Goal: Information Seeking & Learning: Learn about a topic

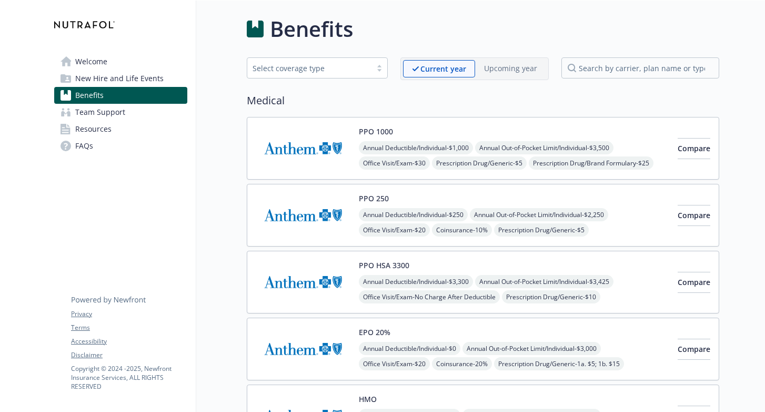
click at [298, 152] on img at bounding box center [303, 148] width 95 height 45
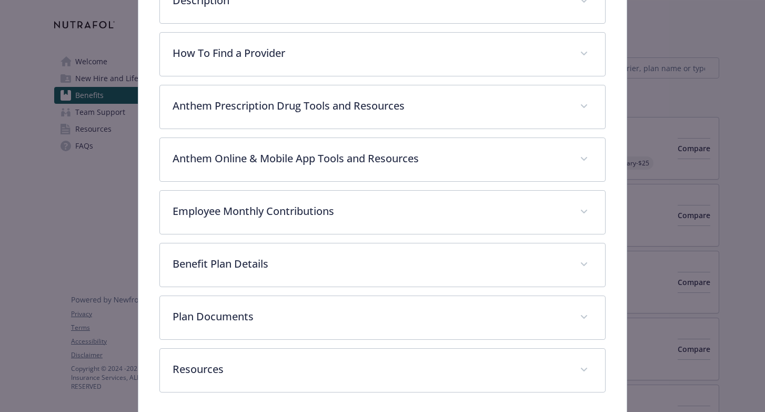
scroll to position [386, 0]
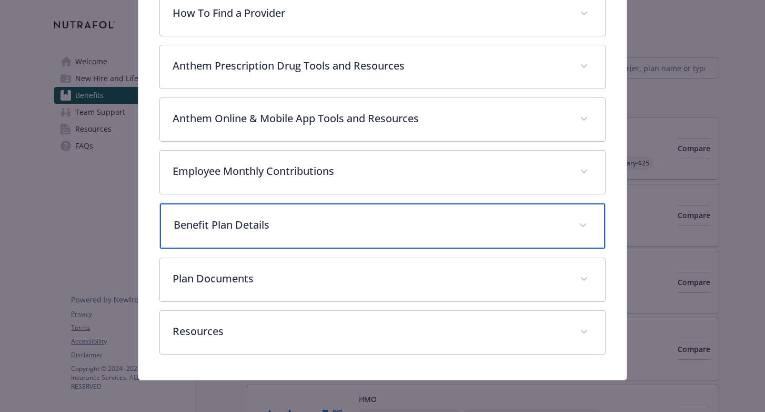
click at [286, 225] on p "Benefit Plan Details" at bounding box center [370, 225] width 393 height 16
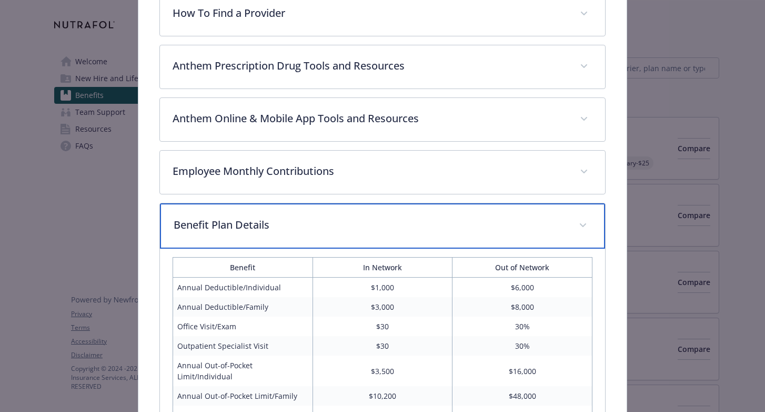
scroll to position [470, 0]
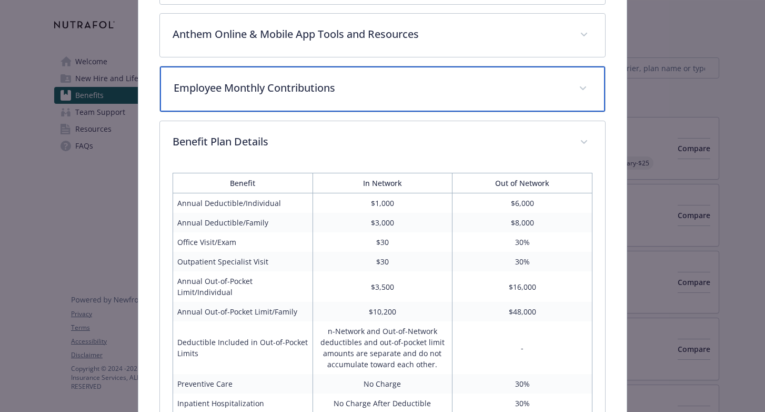
click at [457, 84] on p "Employee Monthly Contributions" at bounding box center [370, 88] width 393 height 16
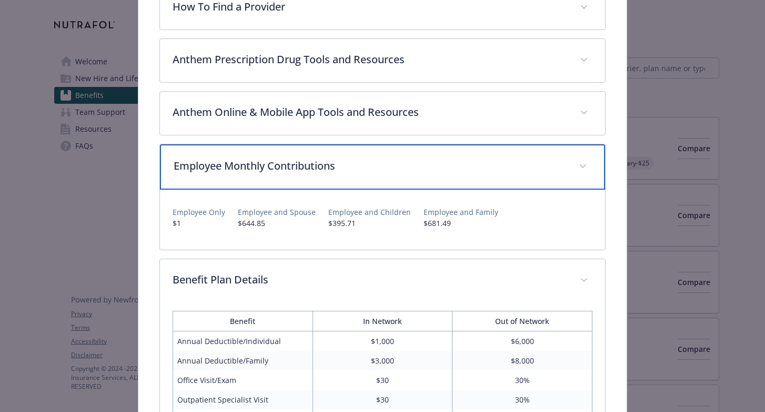
scroll to position [393, 0]
click at [443, 157] on div "Employee Monthly Contributions" at bounding box center [383, 166] width 446 height 45
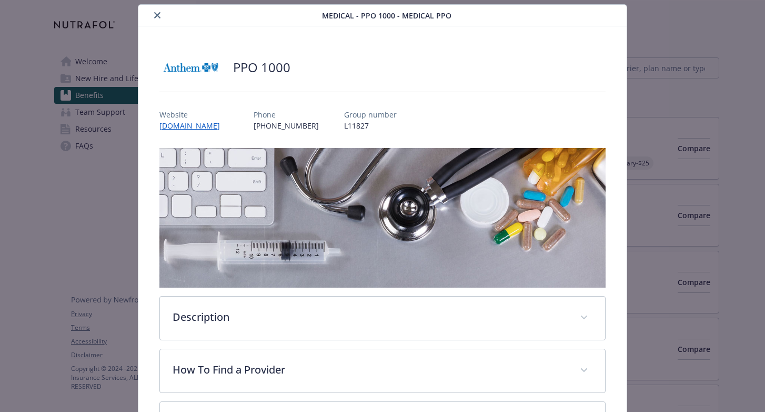
scroll to position [0, 0]
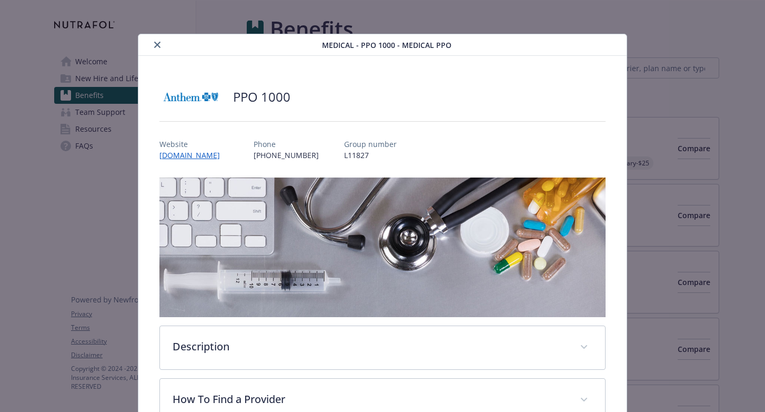
drag, startPoint x: 161, startPoint y: 43, endPoint x: 181, endPoint y: 44, distance: 20.0
click at [161, 43] on button "close" at bounding box center [157, 44] width 13 height 13
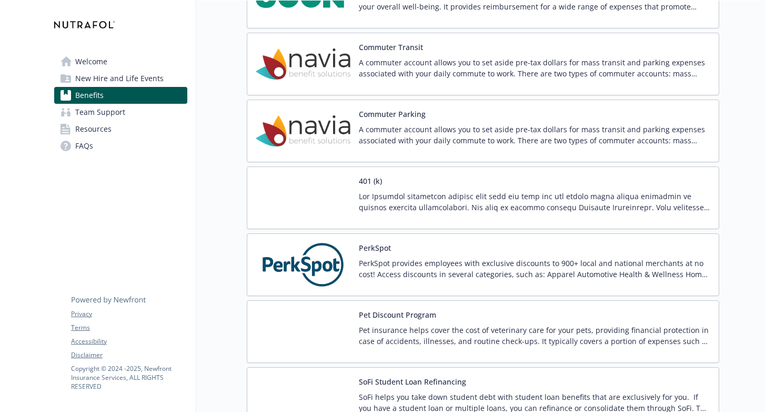
scroll to position [1758, 0]
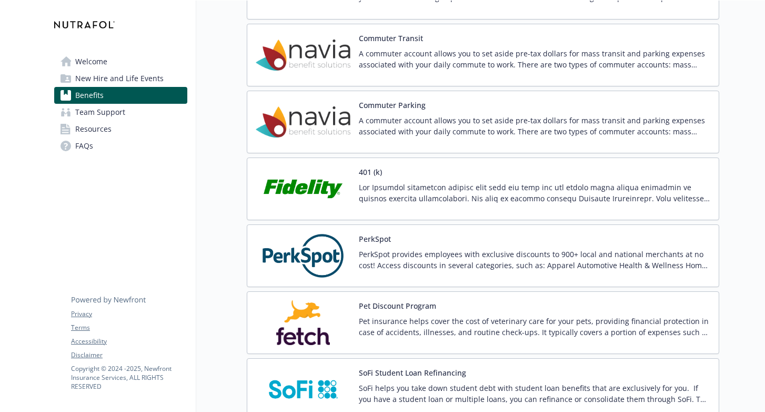
click at [404, 253] on p "PerkSpot provides employees with exclusive discounts to 900+ local and national…" at bounding box center [535, 259] width 352 height 22
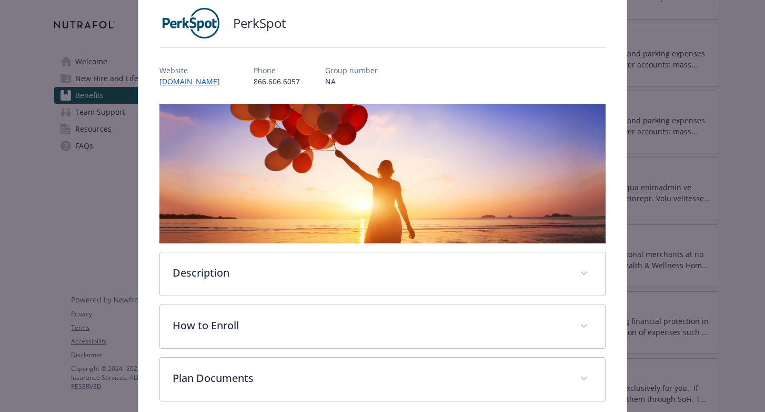
scroll to position [78, 0]
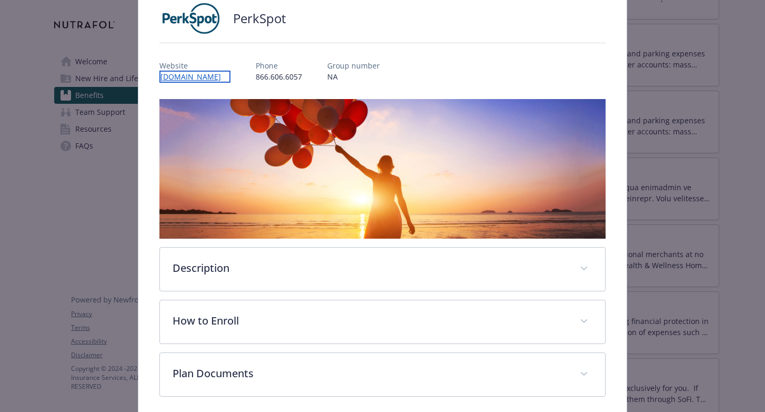
click at [197, 74] on link "newfront.perkspot.com" at bounding box center [194, 77] width 71 height 12
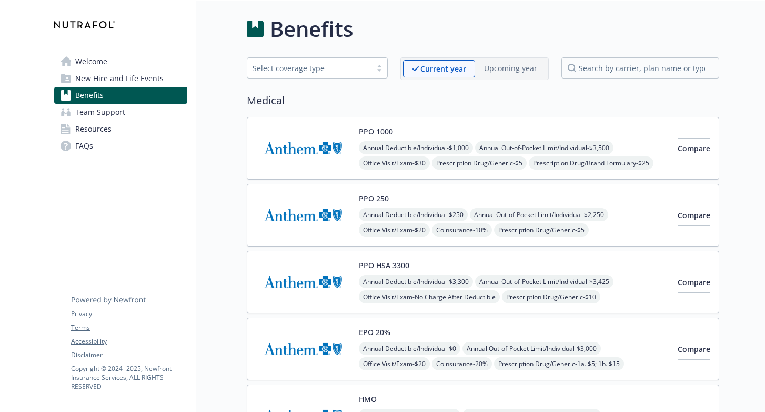
click at [318, 148] on img at bounding box center [303, 148] width 95 height 45
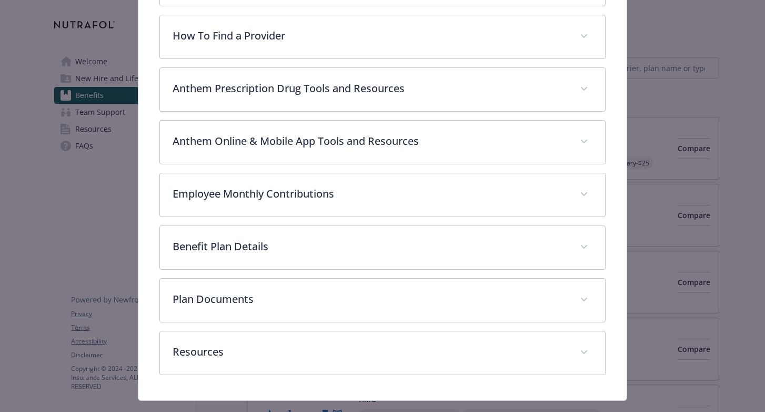
scroll to position [386, 0]
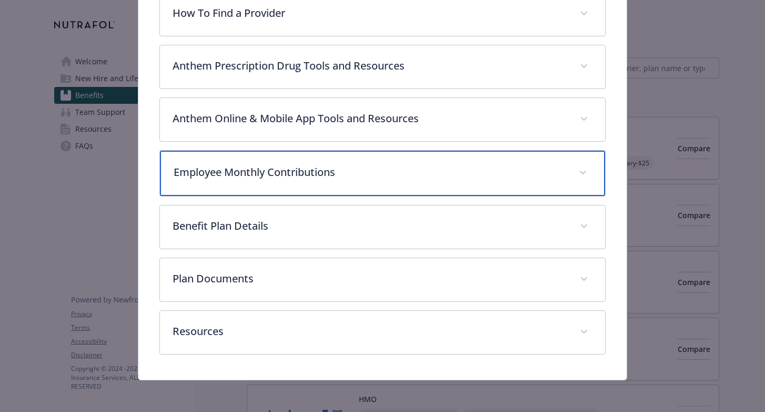
click at [285, 181] on div "Employee Monthly Contributions" at bounding box center [383, 173] width 446 height 45
